Goal: Purchase product/service

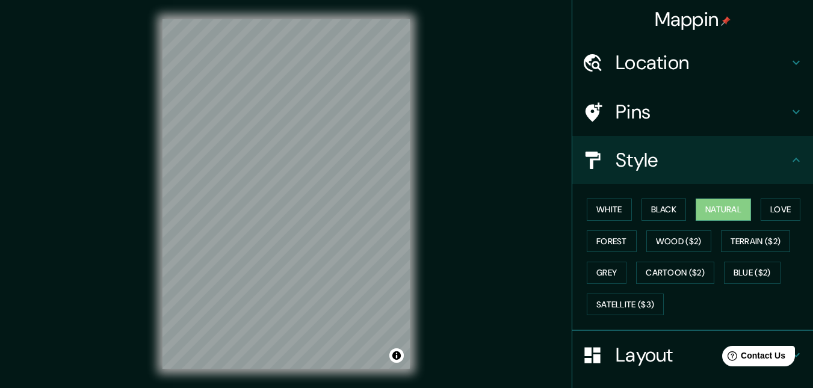
scroll to position [60, 0]
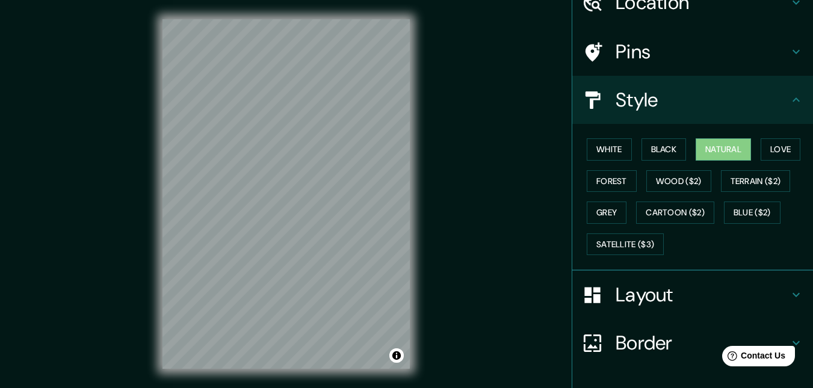
click at [672, 208] on button "Cartoon ($2)" at bounding box center [675, 213] width 78 height 22
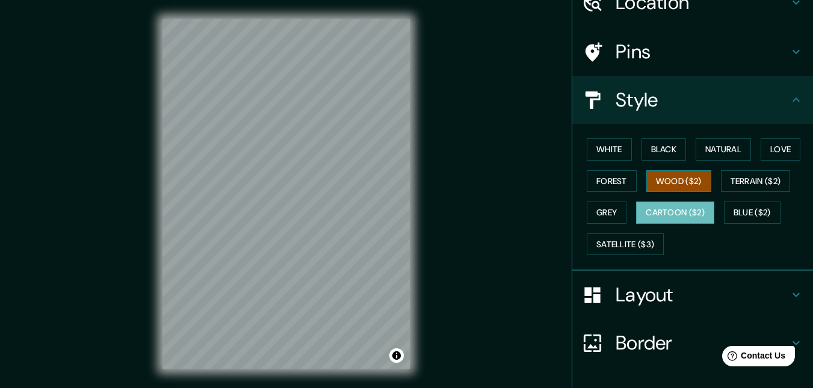
click at [668, 186] on button "Wood ($2)" at bounding box center [678, 181] width 65 height 22
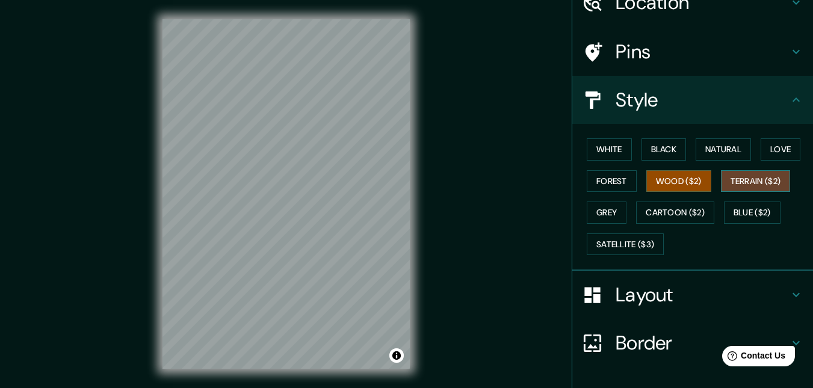
click at [776, 181] on button "Terrain ($2)" at bounding box center [756, 181] width 70 height 22
click at [440, 204] on div "Mappin Location [GEOGRAPHIC_DATA], [GEOGRAPHIC_DATA], [GEOGRAPHIC_DATA] Pins St…" at bounding box center [406, 203] width 813 height 407
click at [597, 209] on button "Grey" at bounding box center [607, 213] width 40 height 22
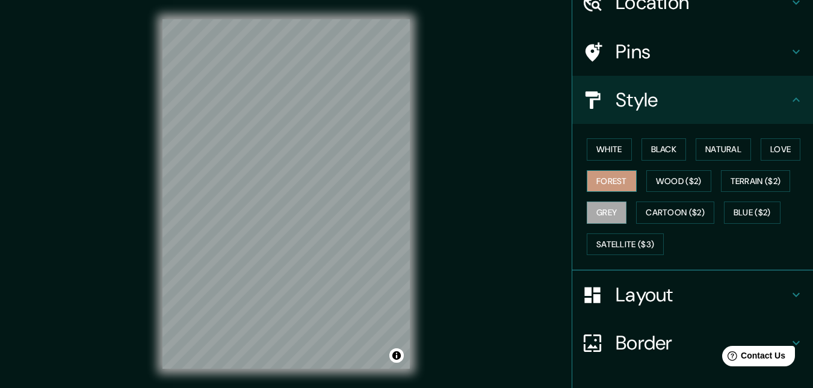
click at [588, 176] on button "Forest" at bounding box center [612, 181] width 50 height 22
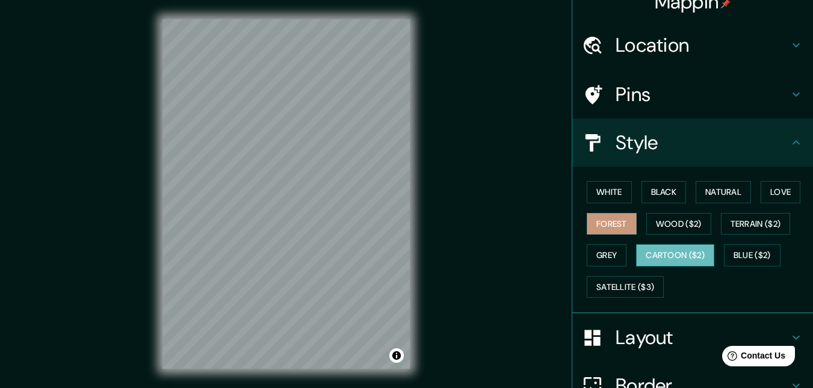
scroll to position [0, 0]
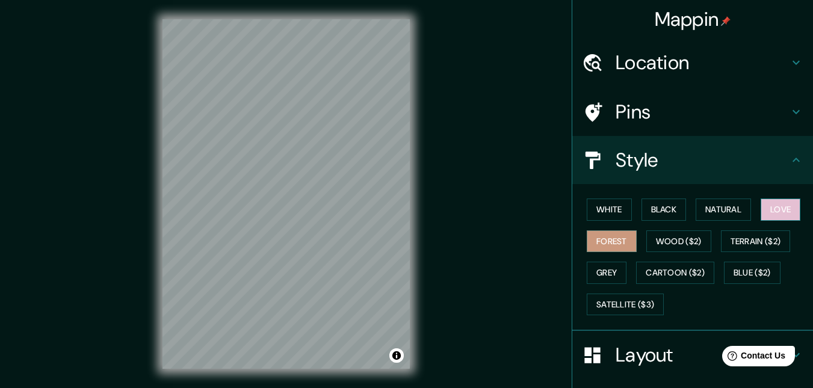
click at [782, 206] on button "Love" at bounding box center [780, 210] width 40 height 22
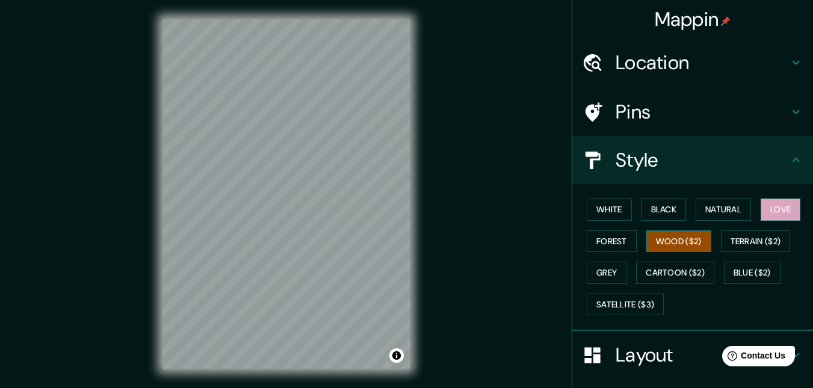
click at [688, 243] on button "Wood ($2)" at bounding box center [678, 241] width 65 height 22
click at [612, 242] on button "Forest" at bounding box center [612, 241] width 50 height 22
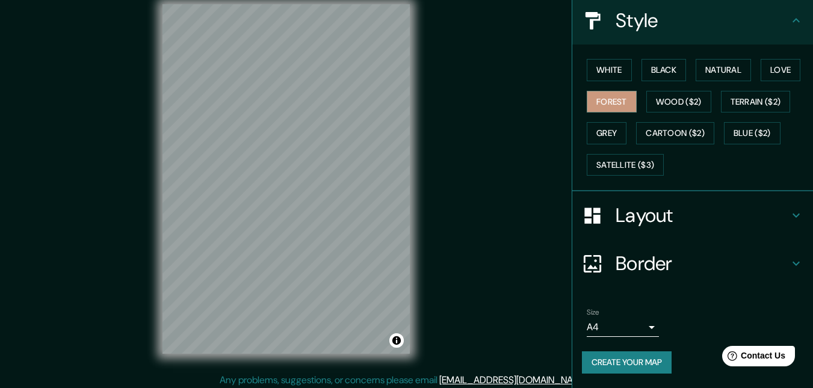
scroll to position [19, 0]
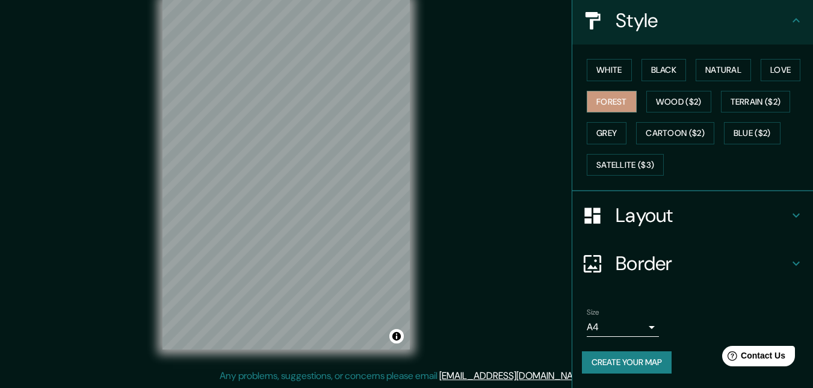
click at [661, 217] on h4 "Layout" at bounding box center [701, 215] width 173 height 24
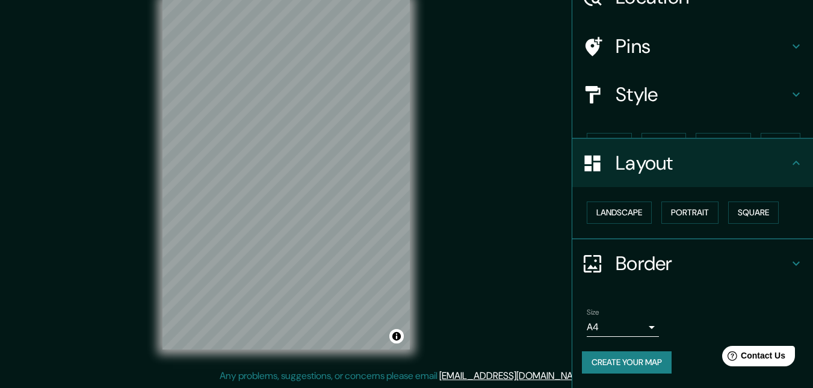
scroll to position [45, 0]
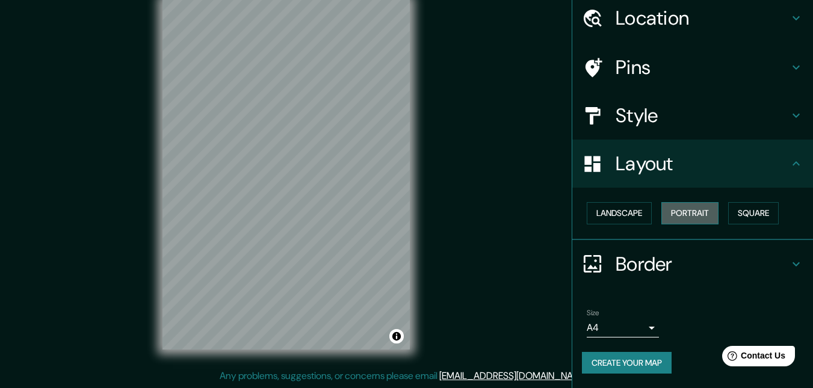
click at [675, 214] on button "Portrait" at bounding box center [689, 213] width 57 height 22
click at [615, 211] on button "Landscape" at bounding box center [619, 213] width 65 height 22
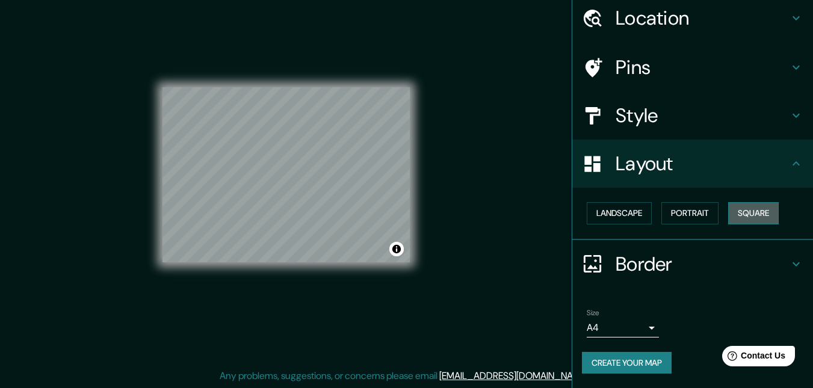
click at [740, 215] on button "Square" at bounding box center [753, 213] width 51 height 22
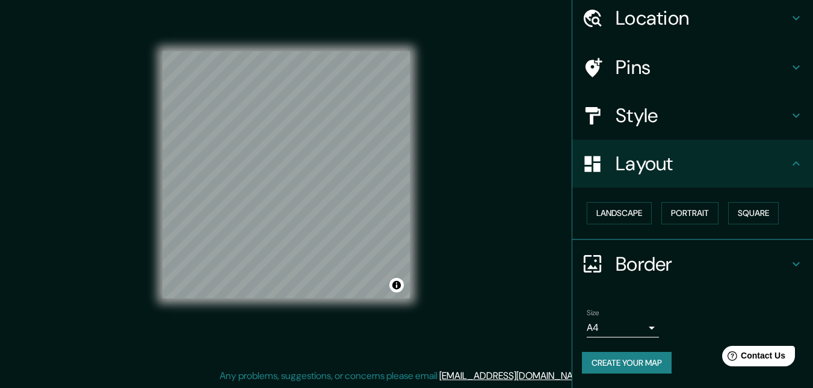
click at [516, 251] on div "Mappin Location [GEOGRAPHIC_DATA], [GEOGRAPHIC_DATA], [GEOGRAPHIC_DATA] Pins St…" at bounding box center [406, 184] width 813 height 407
